Goal: Task Accomplishment & Management: Use online tool/utility

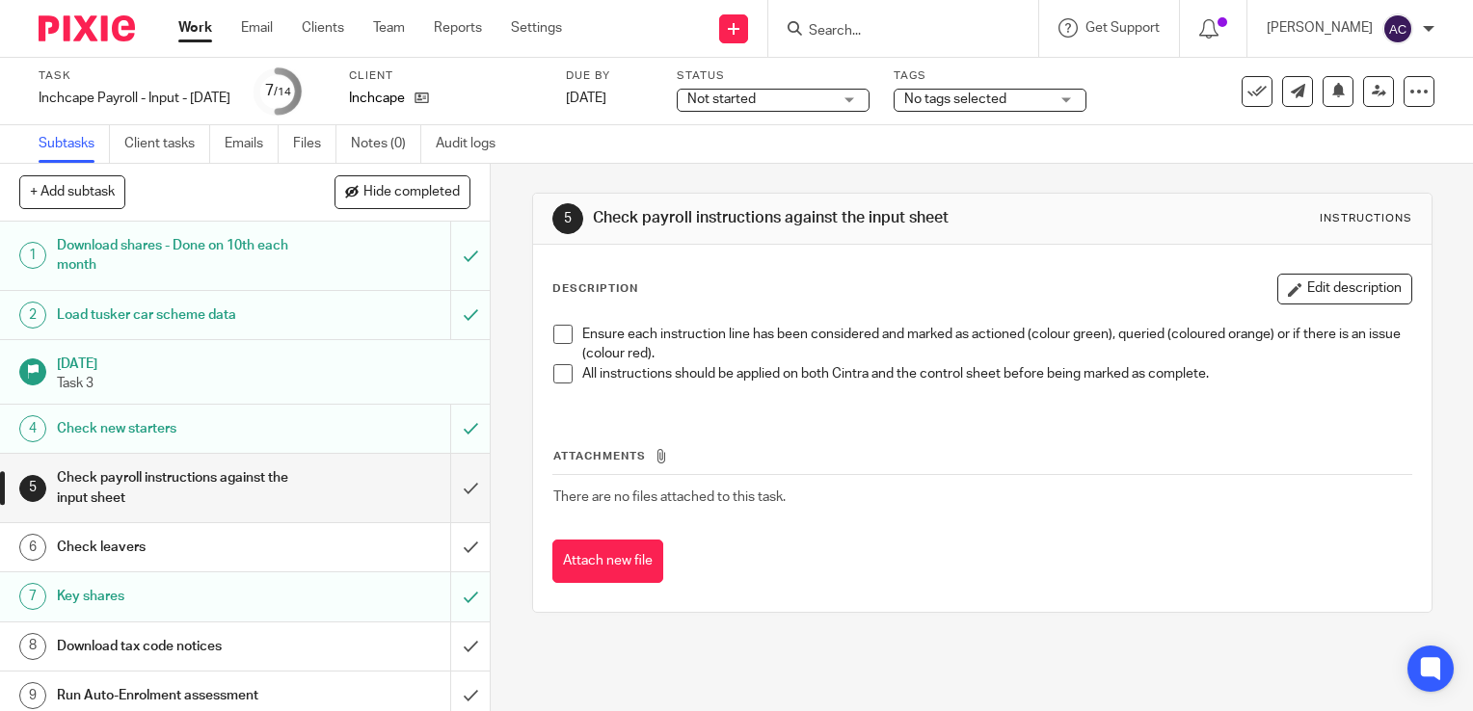
click at [561, 337] on span at bounding box center [562, 334] width 19 height 19
click at [553, 372] on span at bounding box center [562, 373] width 19 height 19
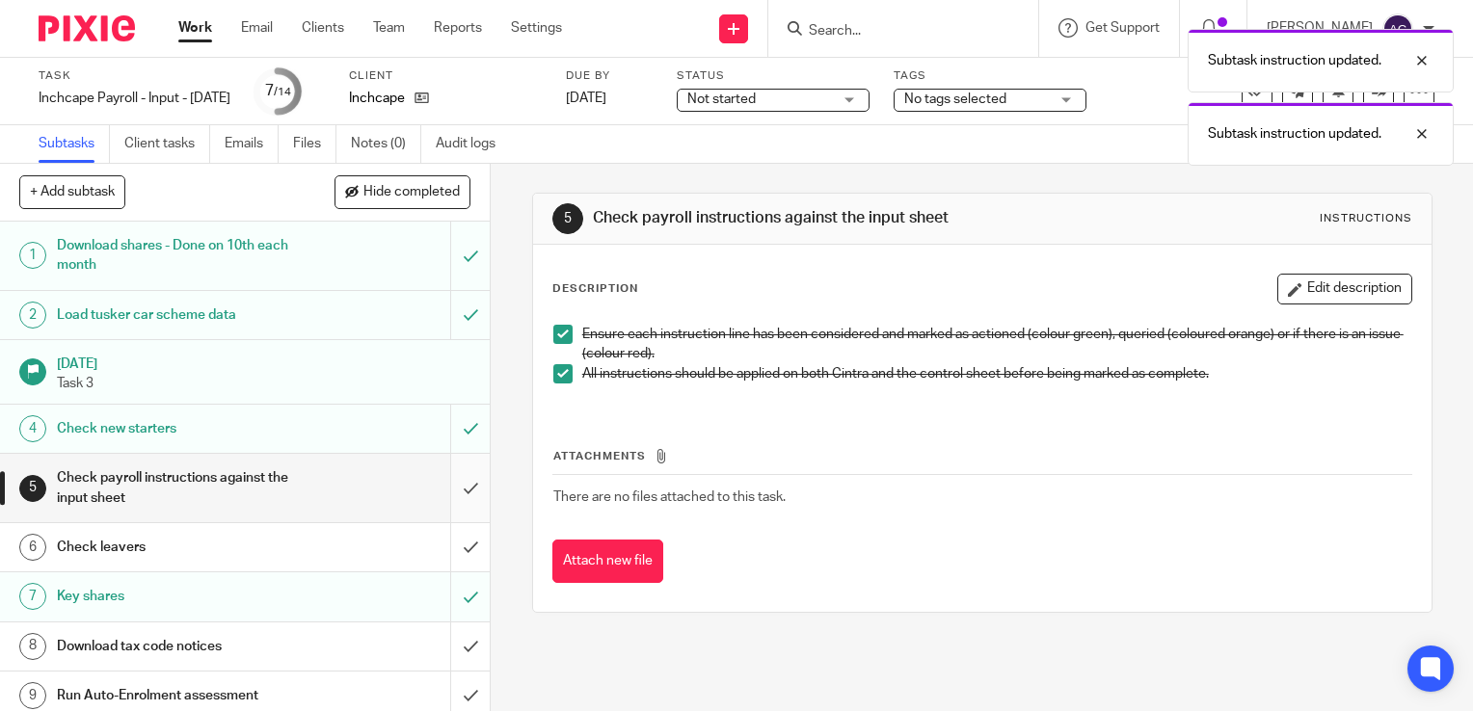
click at [463, 478] on input "submit" at bounding box center [245, 488] width 490 height 68
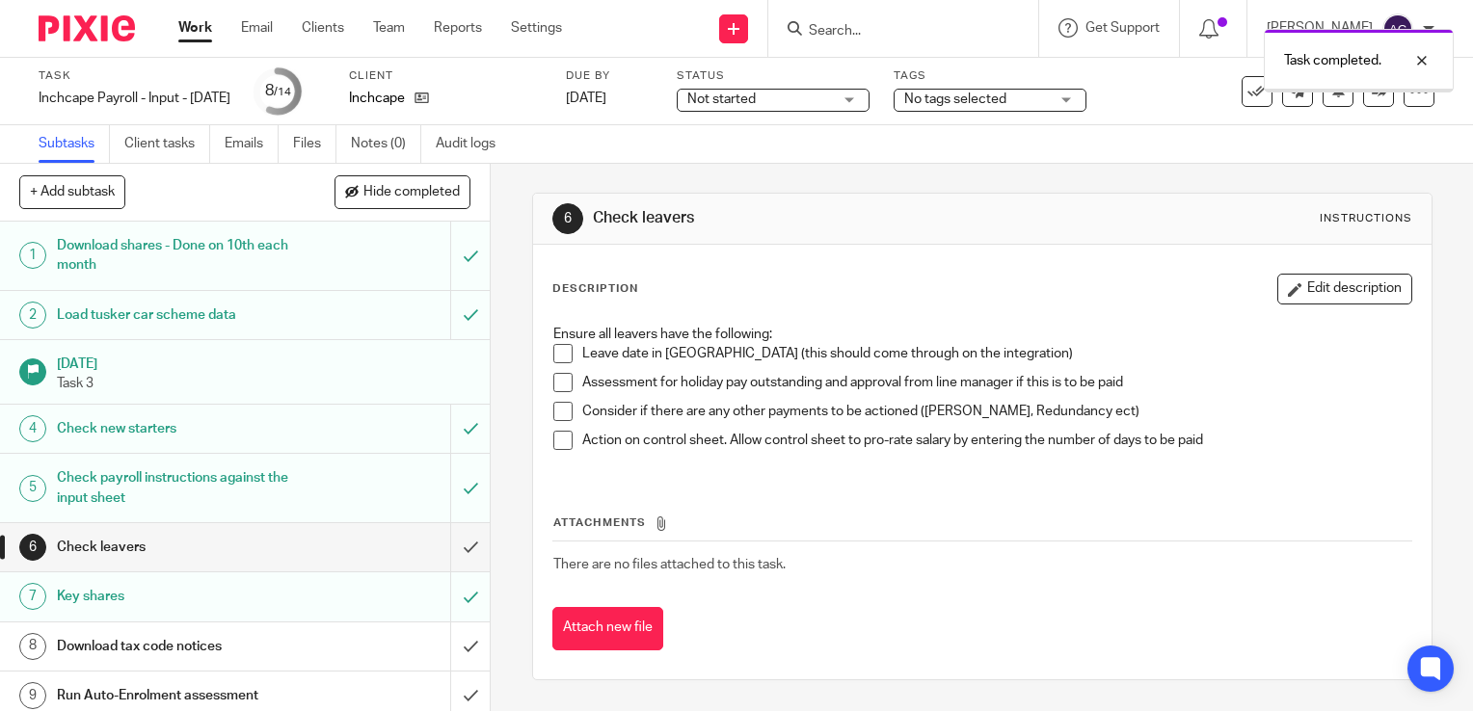
click at [380, 545] on div "Check leavers" at bounding box center [244, 547] width 375 height 29
click at [564, 398] on li "Assessment for holiday pay outstanding and approval from line manager if this i…" at bounding box center [982, 387] width 858 height 29
click at [562, 389] on span at bounding box center [562, 382] width 19 height 19
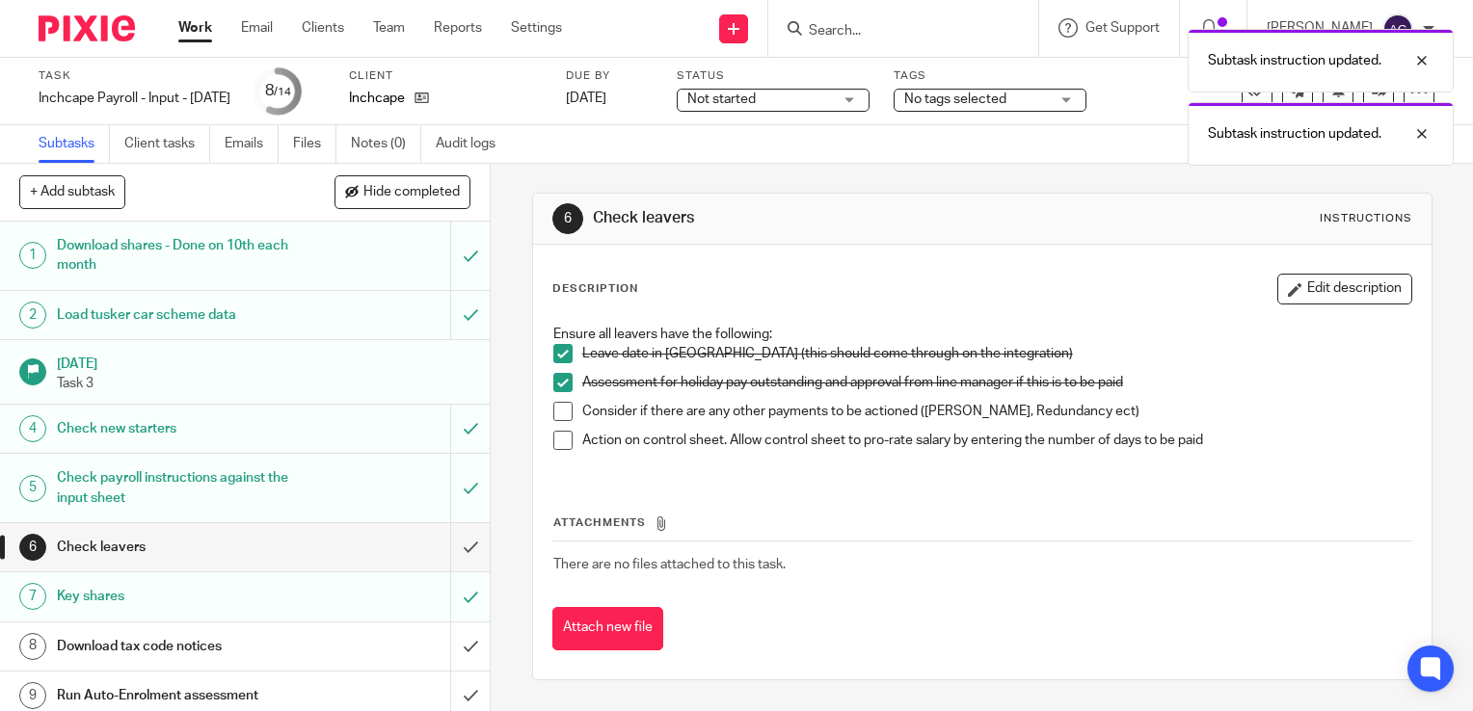
click at [555, 416] on span at bounding box center [562, 411] width 19 height 19
click at [553, 449] on span at bounding box center [562, 440] width 19 height 19
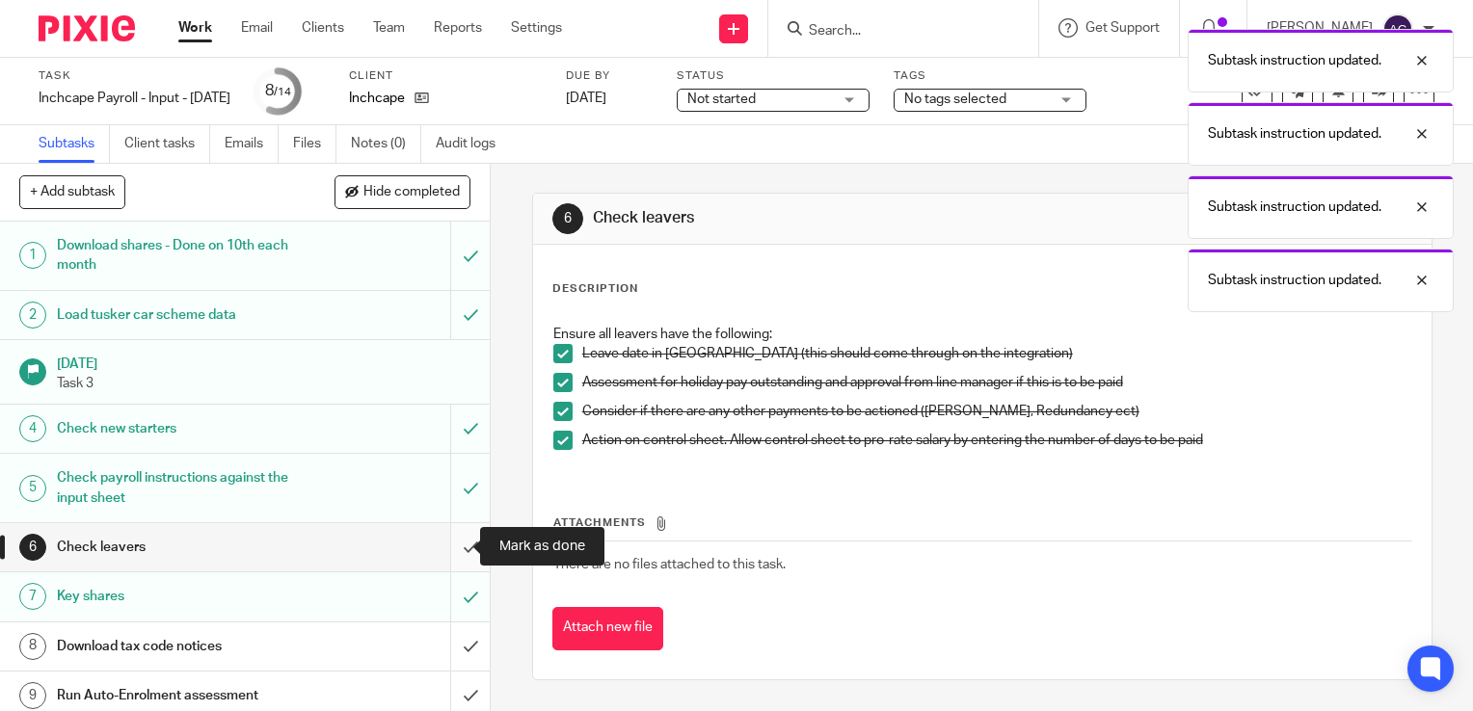
click at [446, 547] on input "submit" at bounding box center [245, 547] width 490 height 48
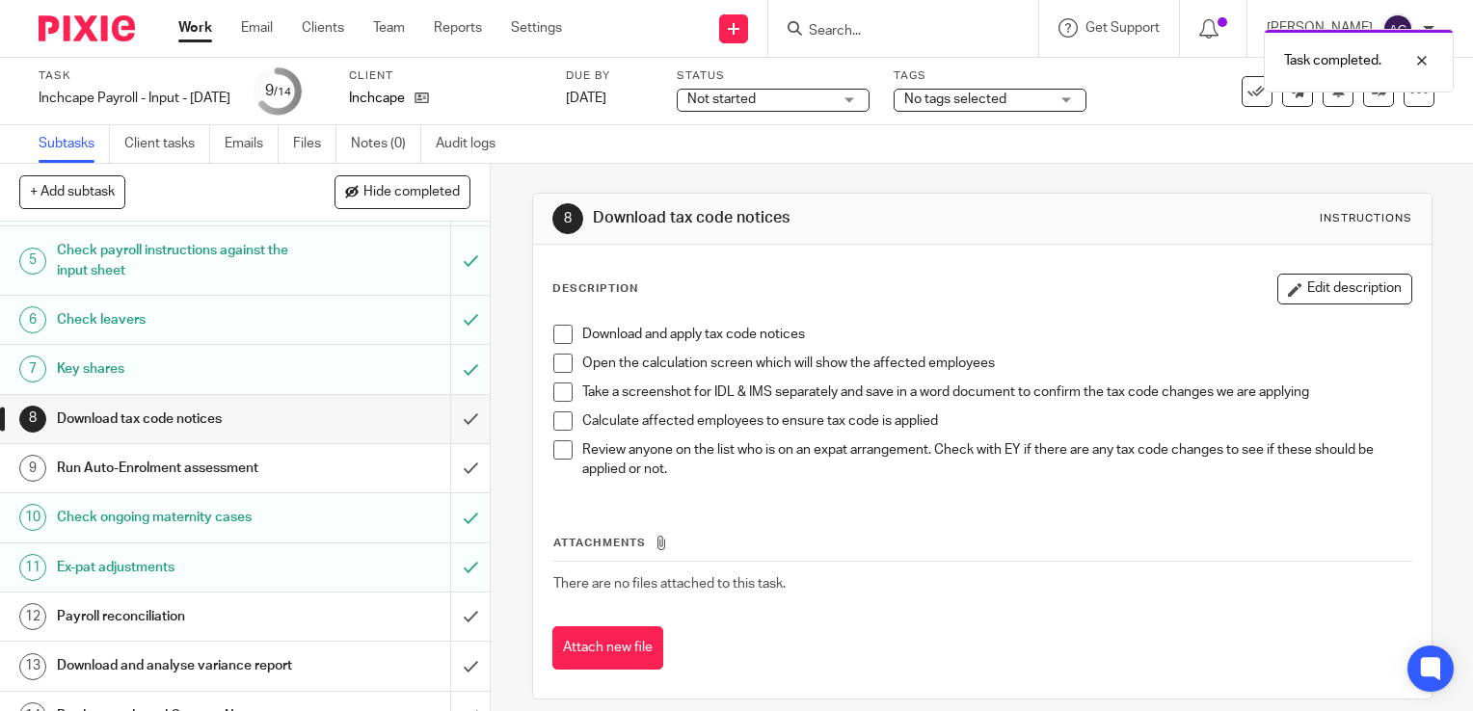
scroll to position [274, 0]
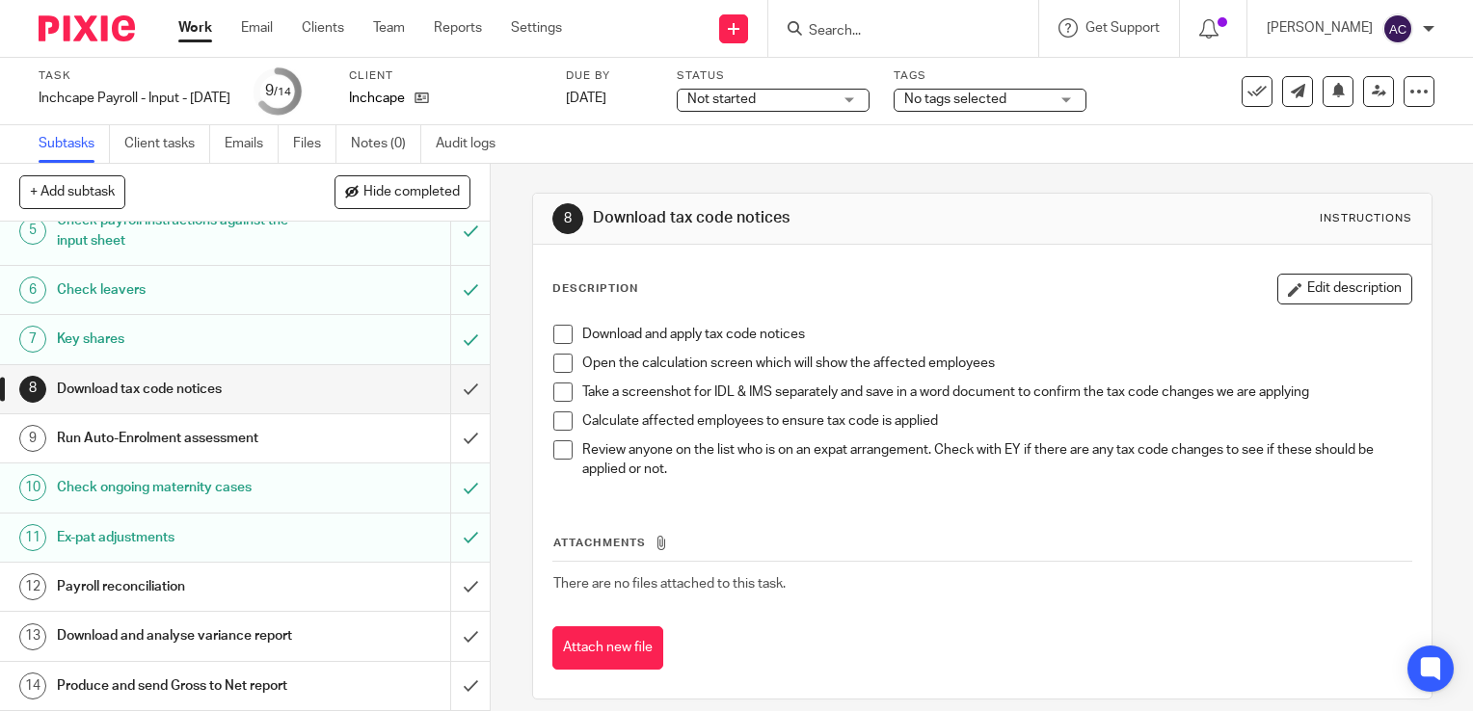
click at [553, 335] on span at bounding box center [562, 334] width 19 height 19
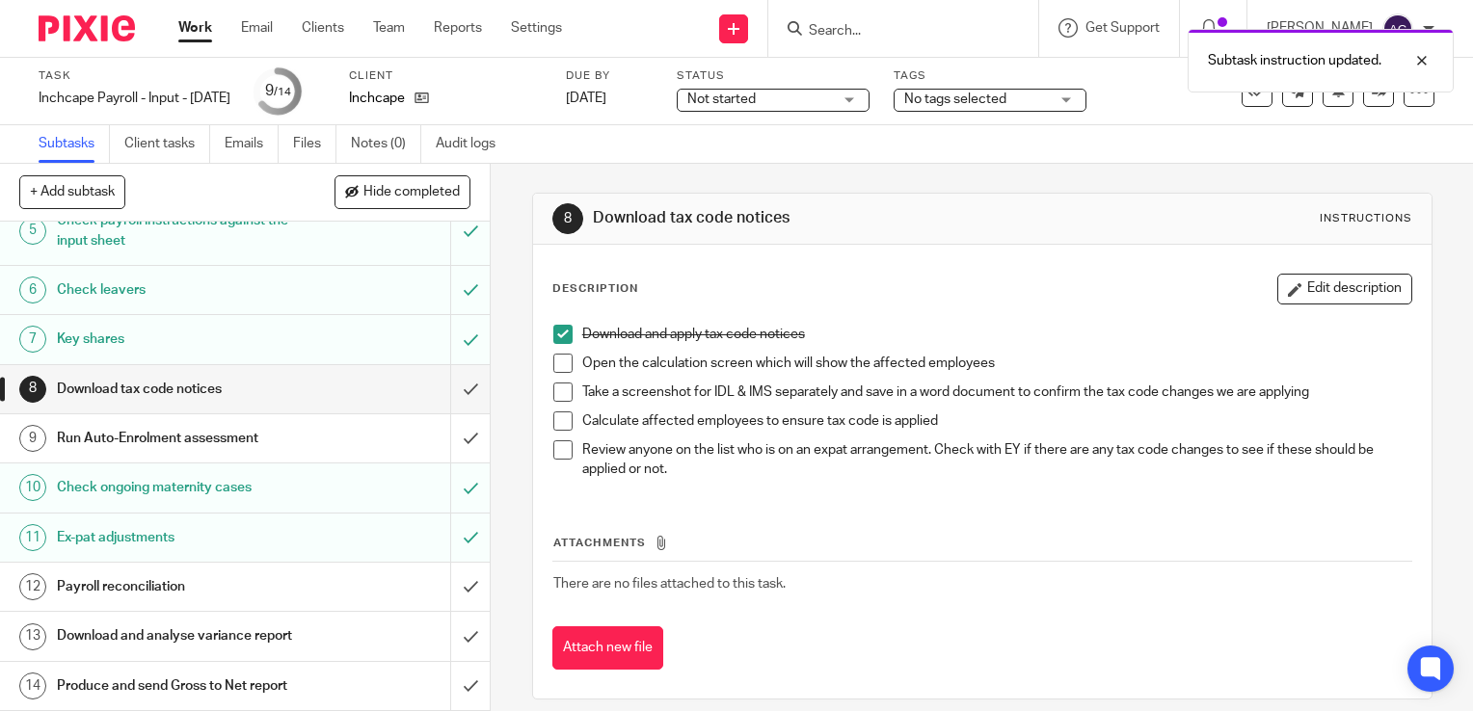
click at [557, 360] on span at bounding box center [562, 363] width 19 height 19
click at [557, 381] on li "Open the calculation screen which will show the affected employees" at bounding box center [982, 368] width 858 height 29
click at [557, 392] on span at bounding box center [562, 392] width 19 height 19
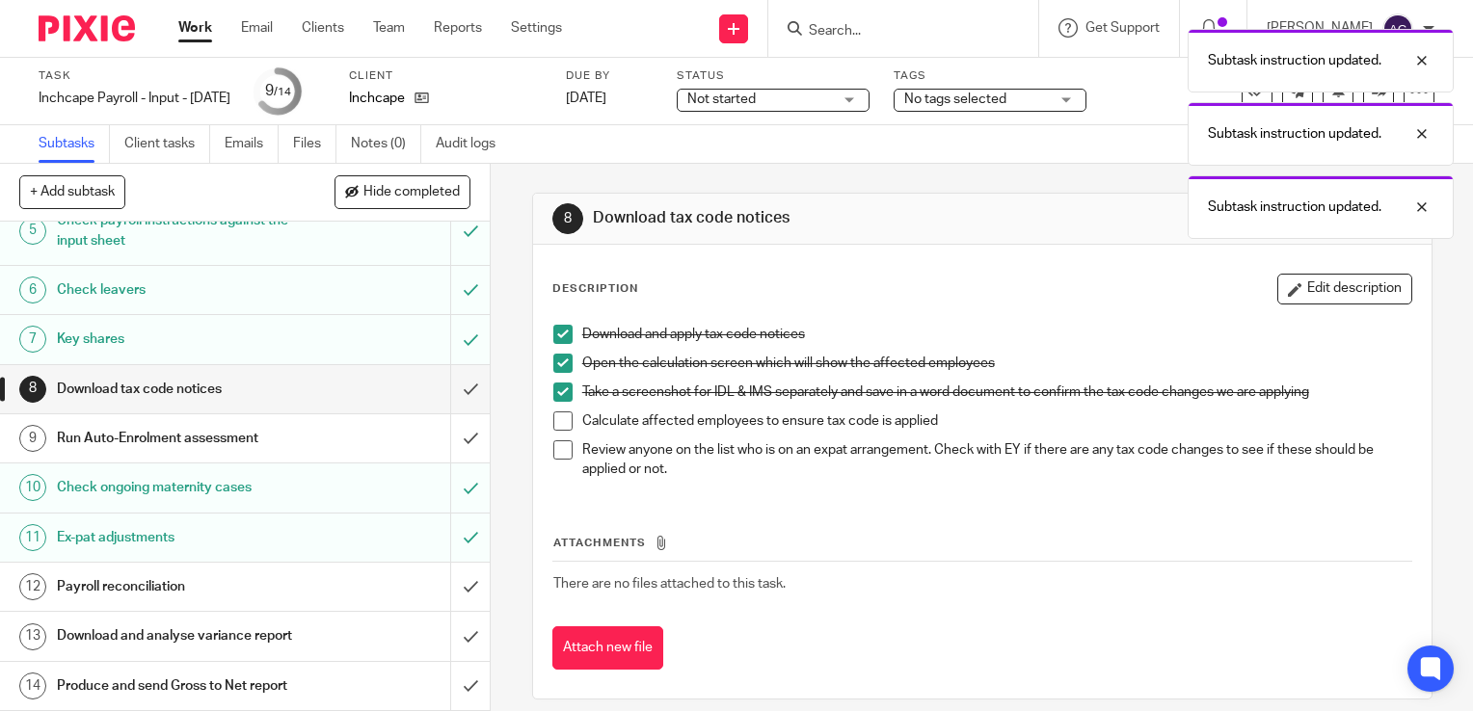
click at [558, 420] on span at bounding box center [562, 421] width 19 height 19
click at [557, 449] on span at bounding box center [562, 449] width 19 height 19
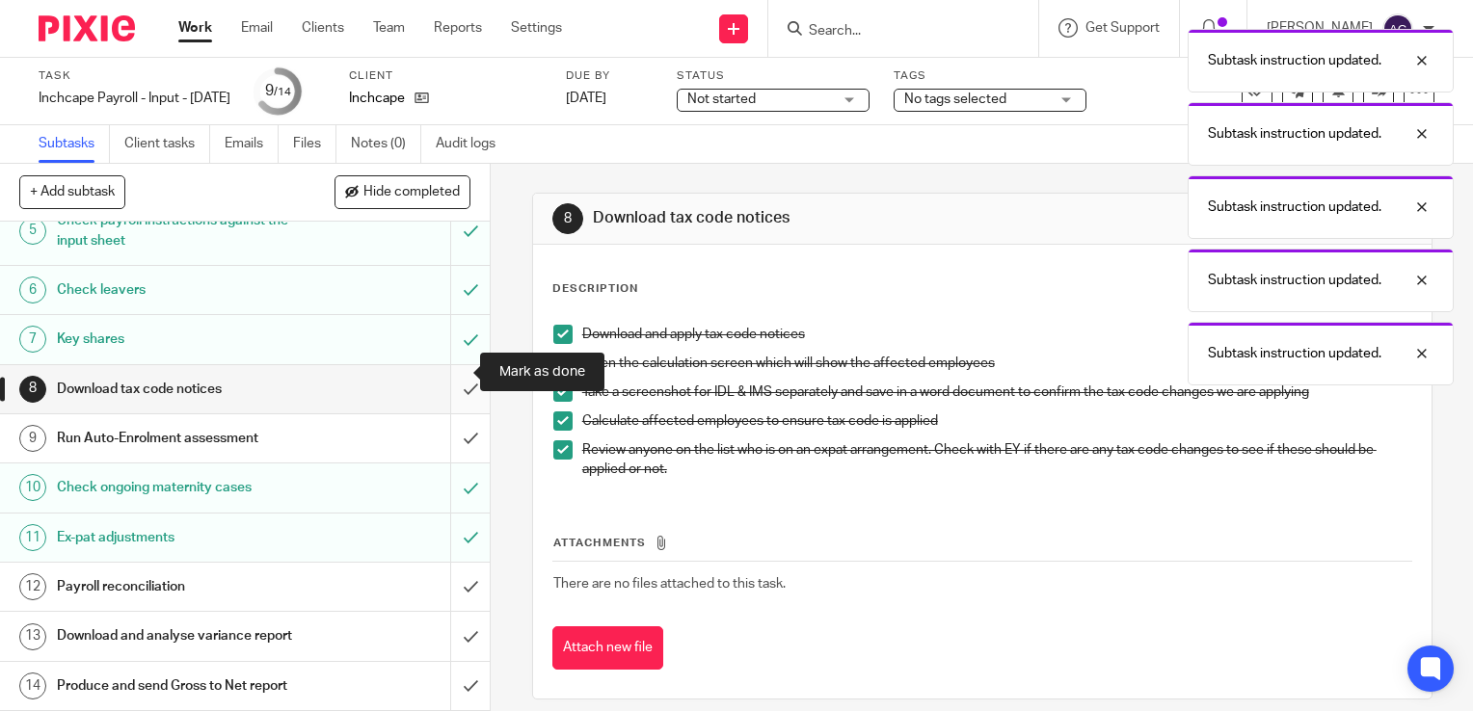
click at [436, 372] on input "submit" at bounding box center [245, 389] width 490 height 48
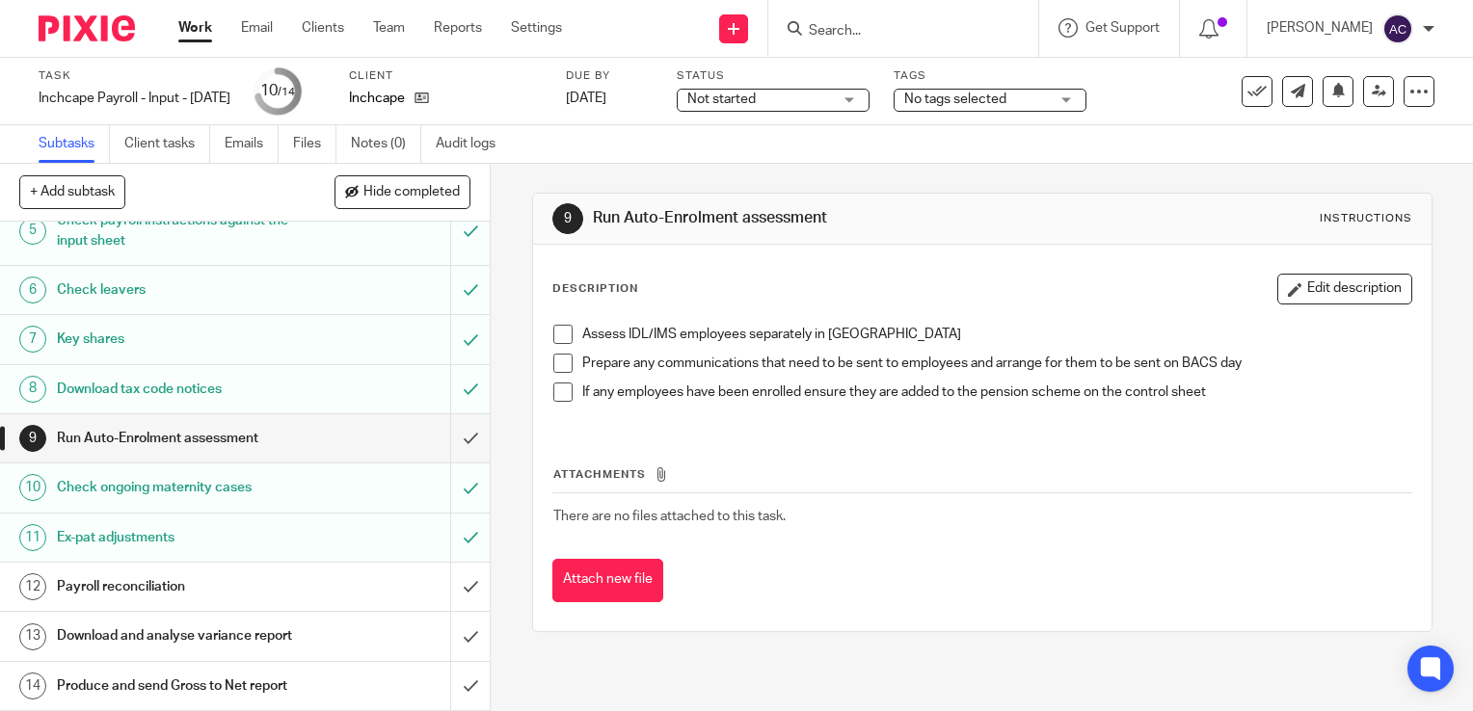
scroll to position [262, 0]
click at [553, 333] on span at bounding box center [562, 334] width 19 height 19
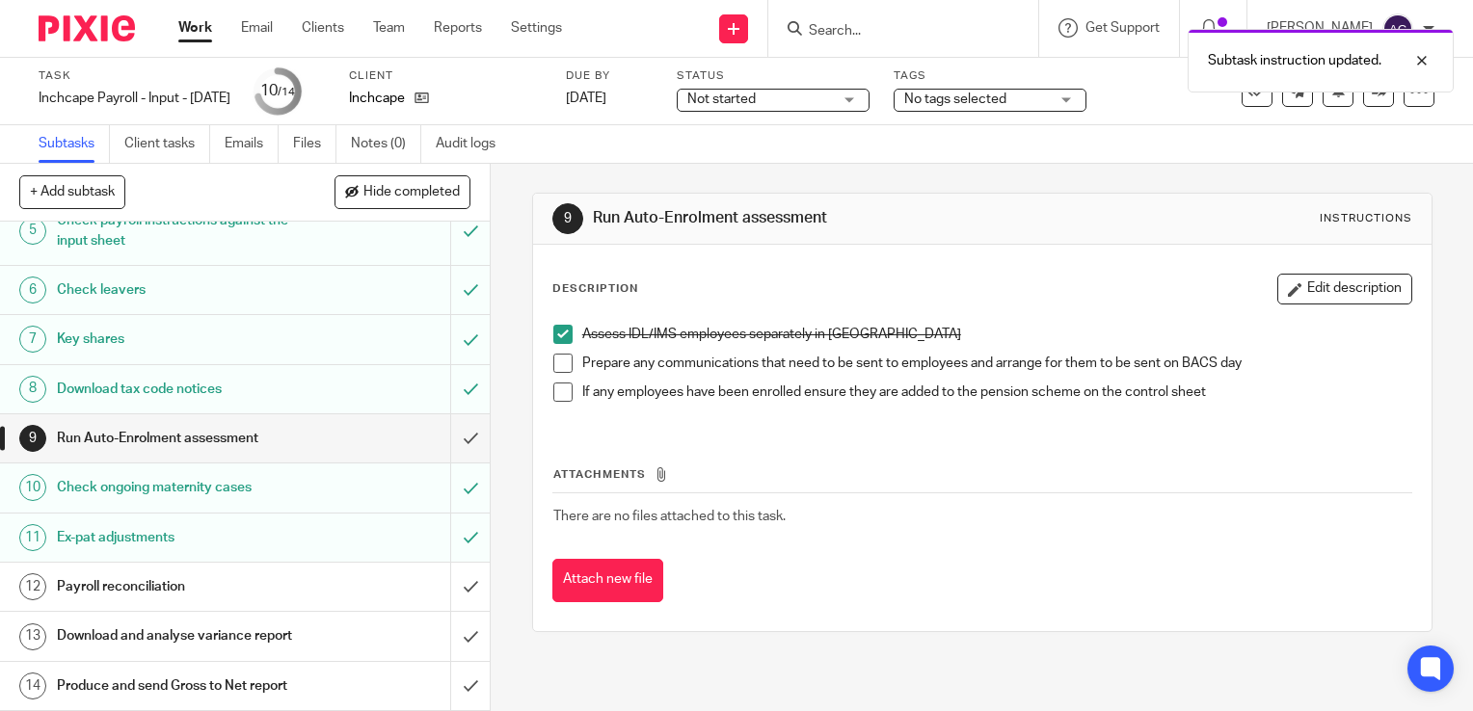
click at [555, 365] on span at bounding box center [562, 363] width 19 height 19
click at [556, 383] on span at bounding box center [562, 392] width 19 height 19
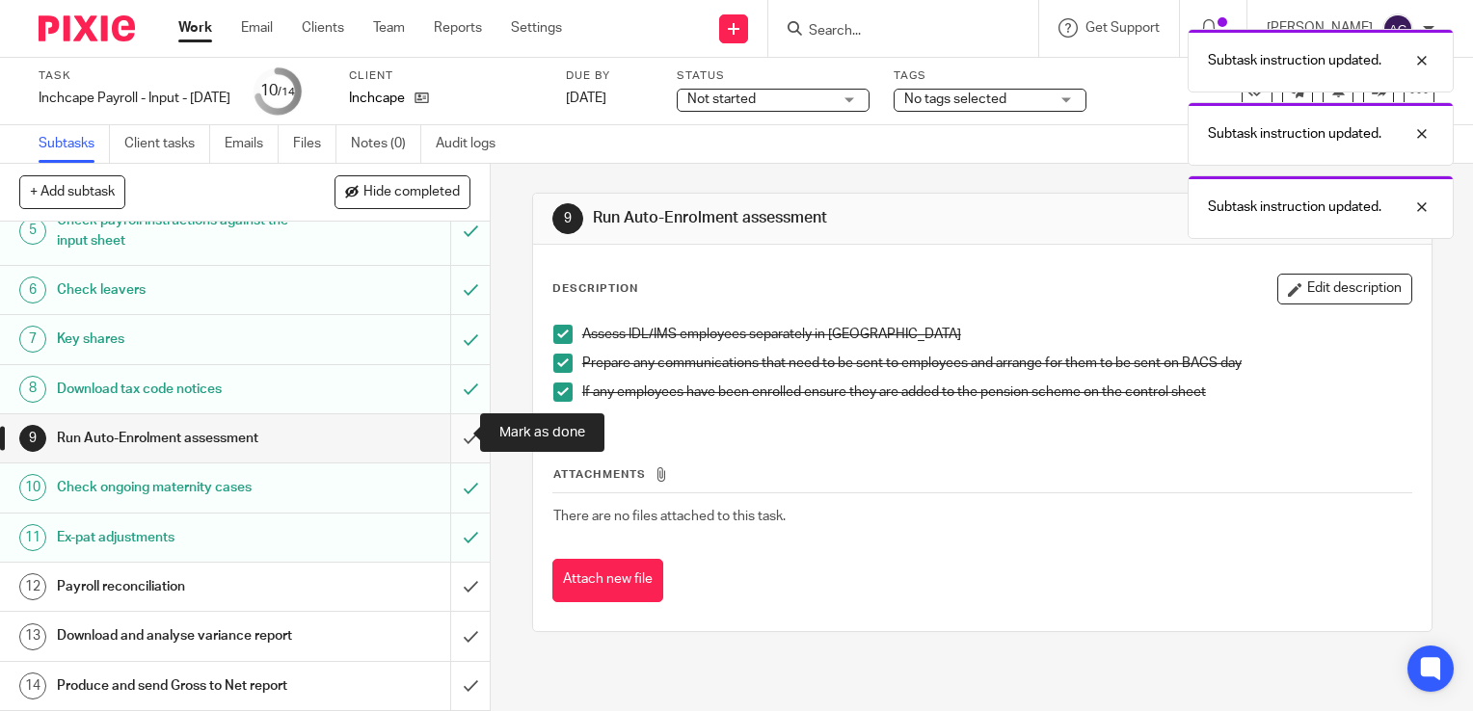
click at [447, 433] on input "submit" at bounding box center [245, 438] width 490 height 48
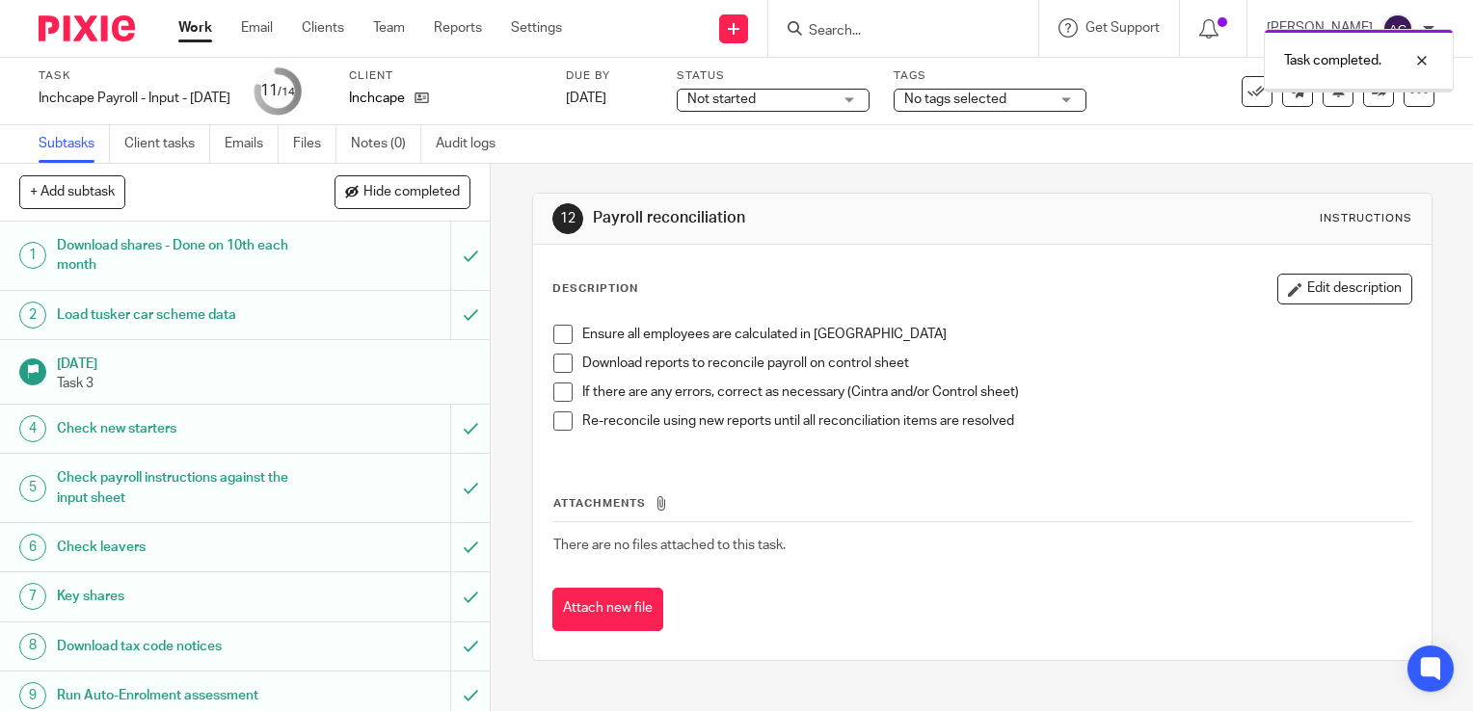
scroll to position [274, 0]
